Goal: Check status: Check status

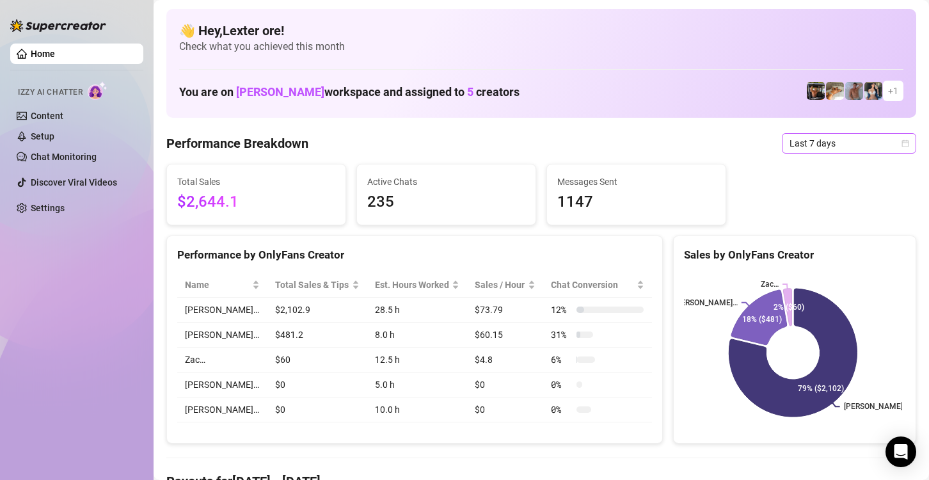
click at [855, 141] on span "Last 7 days" at bounding box center [848, 143] width 119 height 19
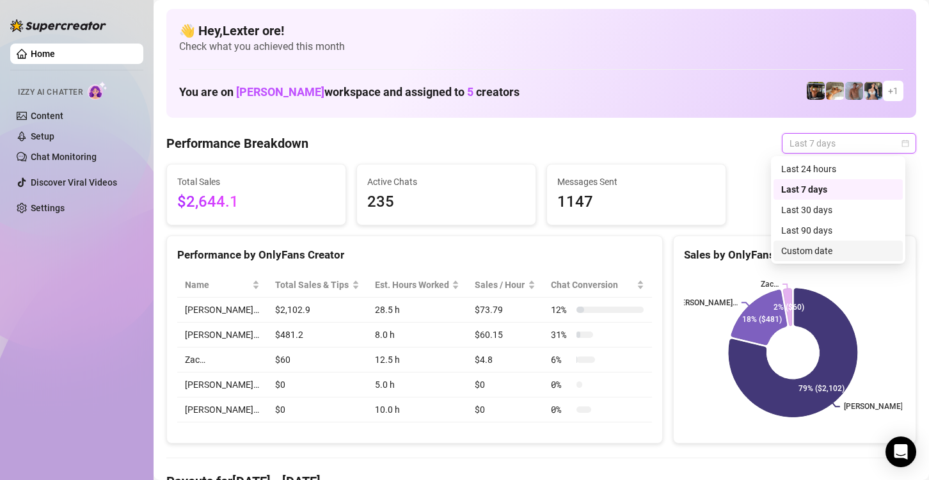
click at [805, 248] on div "Custom date" at bounding box center [838, 251] width 114 height 14
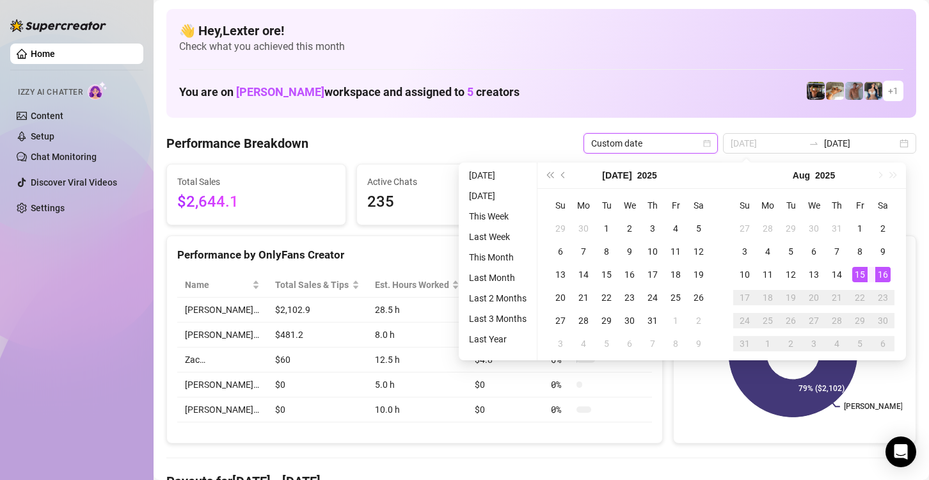
type input "[DATE]"
click at [864, 276] on div "15" at bounding box center [859, 274] width 15 height 15
click at [864, 275] on div "15" at bounding box center [859, 274] width 15 height 15
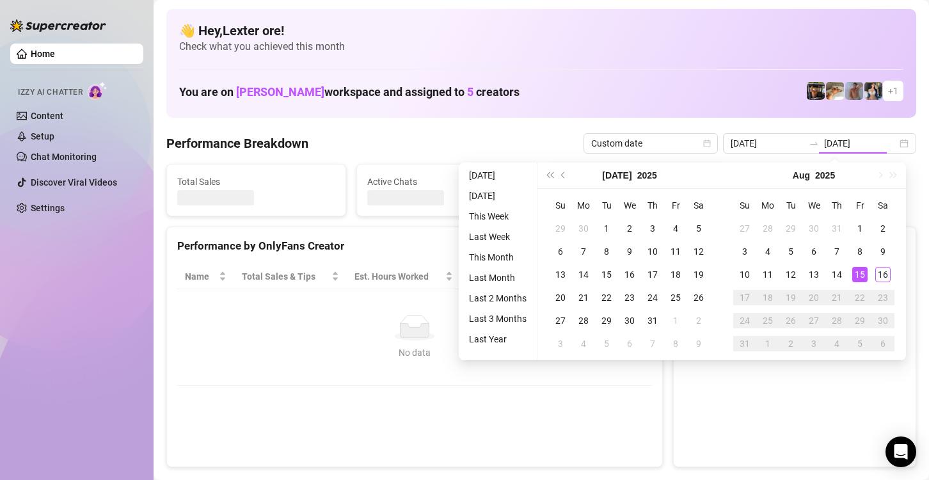
type input "[DATE]"
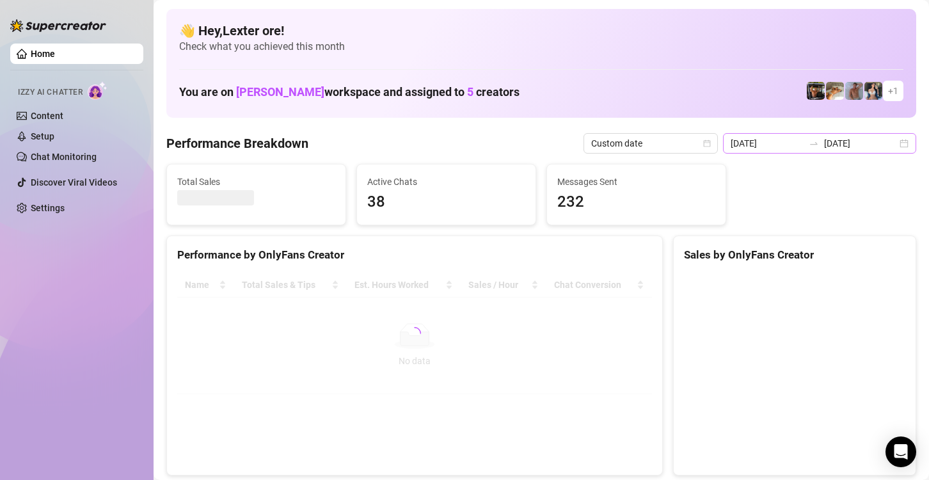
click at [891, 145] on div "[DATE] [DATE]" at bounding box center [819, 143] width 193 height 20
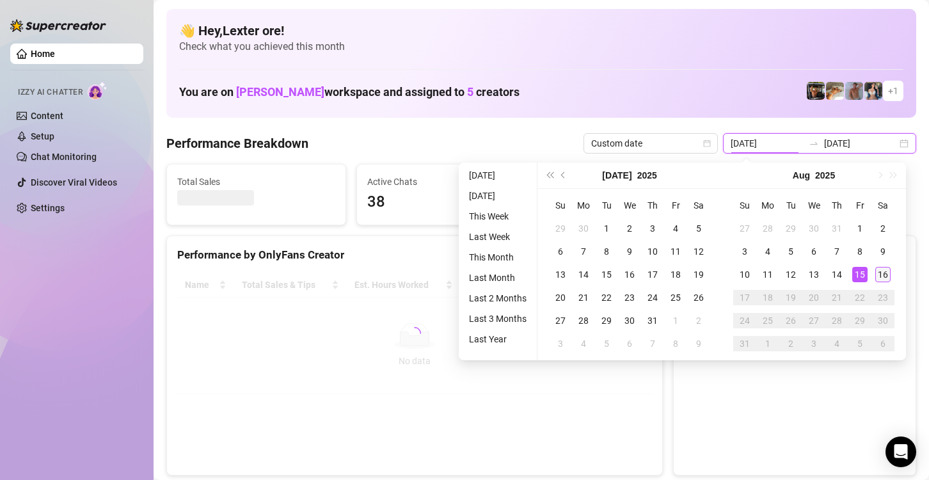
type input "[DATE]"
click at [885, 274] on div "16" at bounding box center [882, 274] width 15 height 15
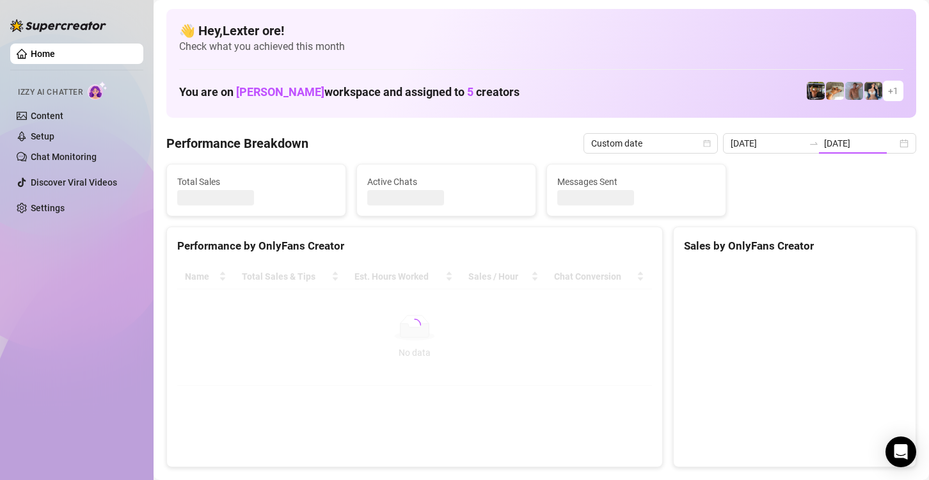
type input "[DATE]"
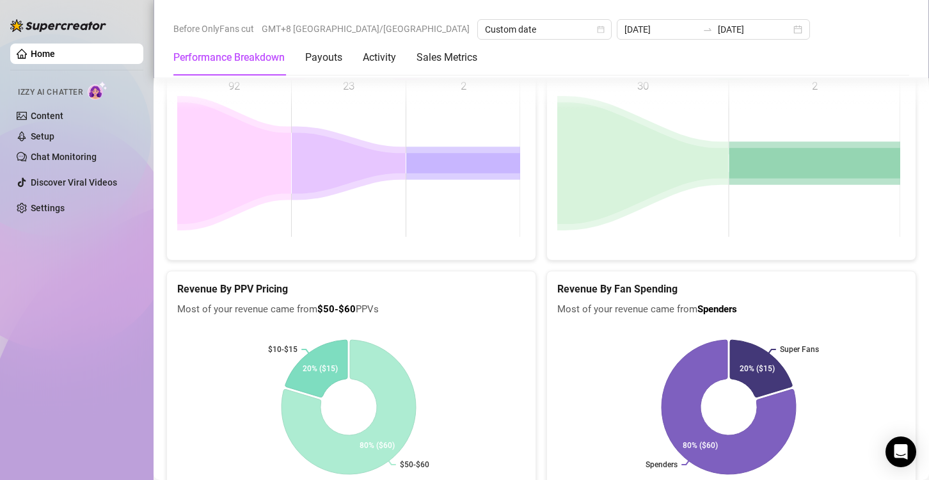
scroll to position [1663, 0]
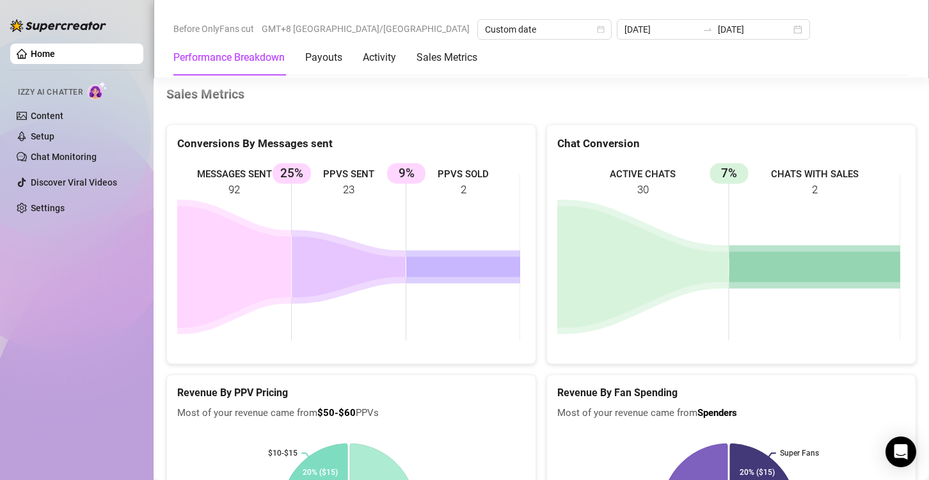
drag, startPoint x: 359, startPoint y: 177, endPoint x: 340, endPoint y: 177, distance: 18.6
click at [339, 176] on rect at bounding box center [348, 257] width 343 height 192
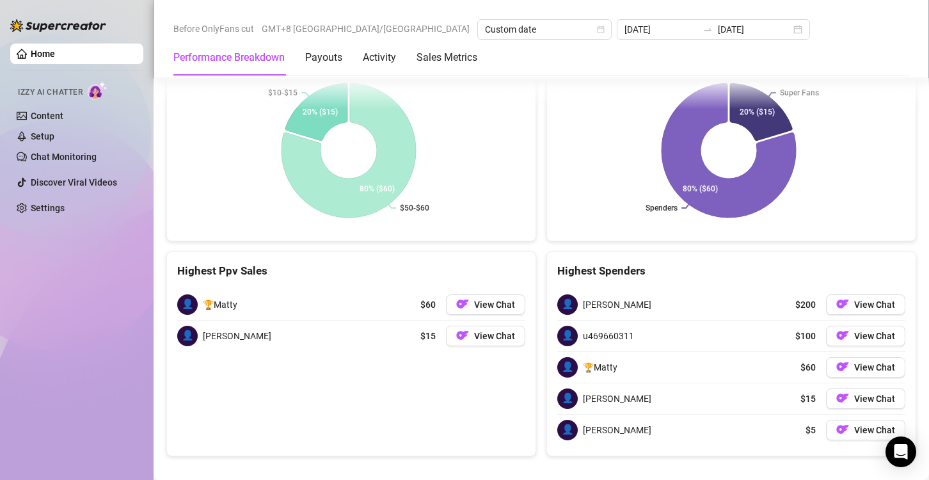
scroll to position [2024, 0]
